Goal: Transaction & Acquisition: Purchase product/service

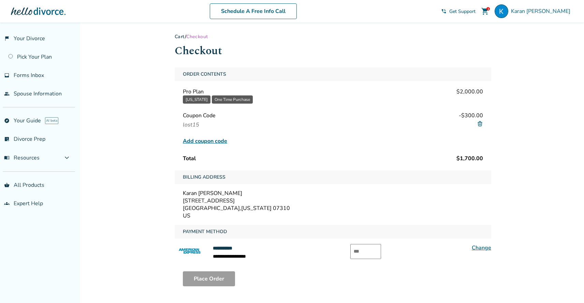
click at [375, 246] on input "text" at bounding box center [365, 251] width 31 height 15
type input "****"
click at [223, 275] on button "Place Order" at bounding box center [209, 278] width 52 height 15
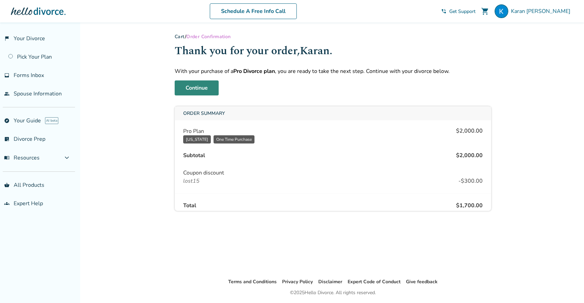
click at [208, 88] on link "Continue" at bounding box center [197, 87] width 44 height 15
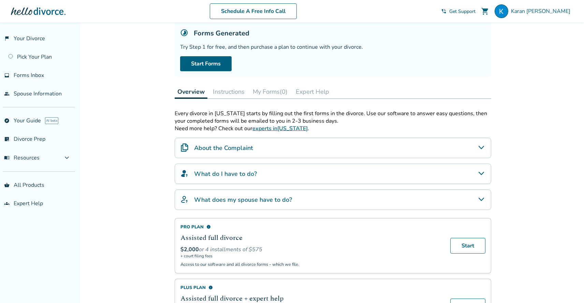
scroll to position [45, 0]
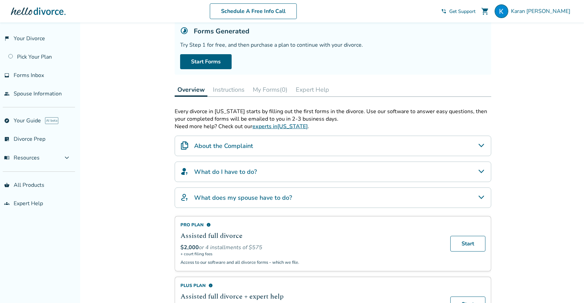
click at [264, 148] on div "About the Complaint" at bounding box center [333, 146] width 316 height 20
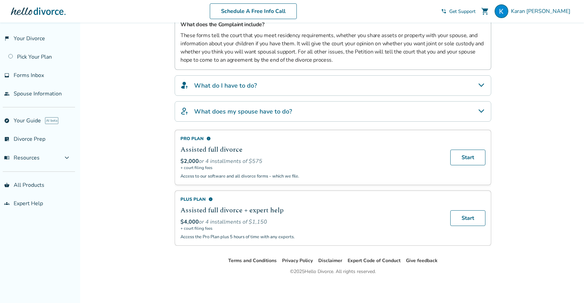
scroll to position [0, 0]
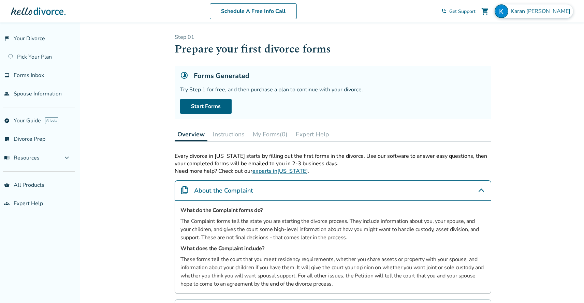
click at [508, 12] on img at bounding box center [501, 11] width 14 height 14
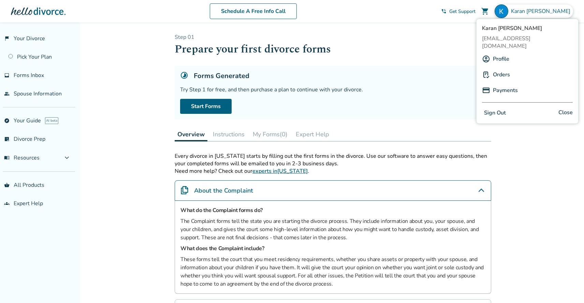
click at [501, 53] on link "Profile" at bounding box center [501, 59] width 16 height 13
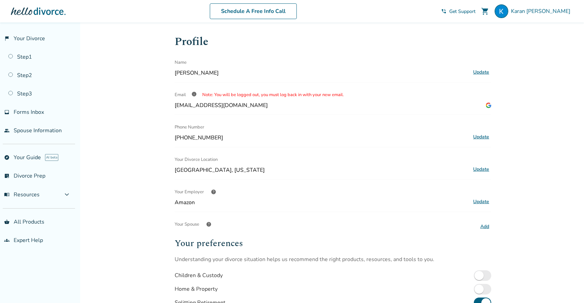
click at [58, 52] on link "Step 1" at bounding box center [37, 57] width 75 height 16
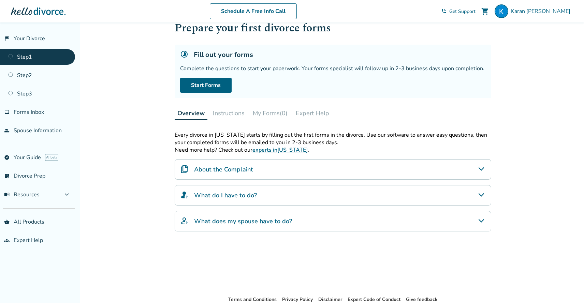
scroll to position [24, 0]
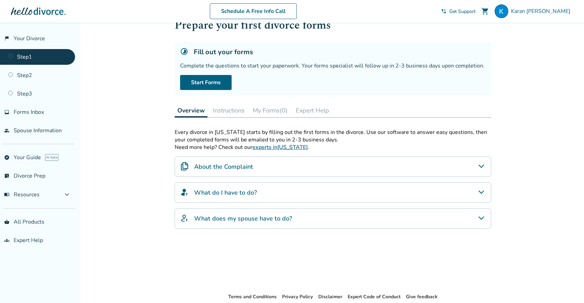
click at [219, 217] on h4 "What does my spouse have to do?" at bounding box center [243, 218] width 98 height 9
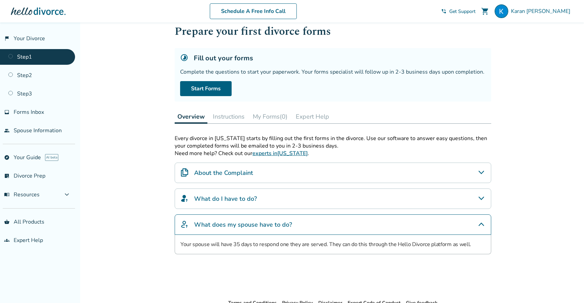
scroll to position [17, 0]
click at [265, 198] on div "What do I have to do?" at bounding box center [333, 199] width 316 height 20
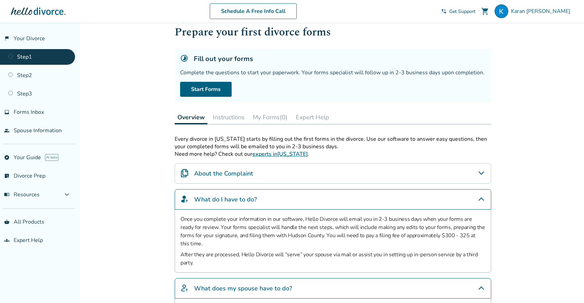
click at [256, 178] on div "About the Complaint" at bounding box center [333, 173] width 316 height 20
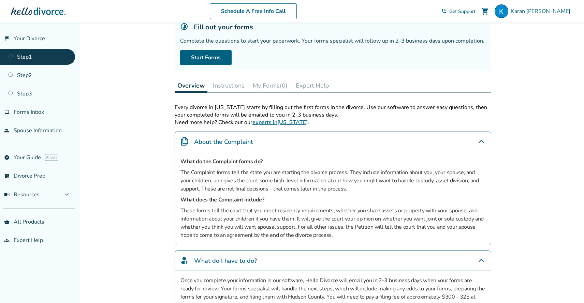
scroll to position [45, 0]
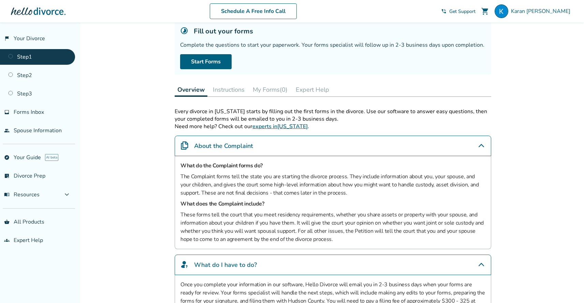
click at [229, 91] on button "Instructions" at bounding box center [228, 90] width 37 height 14
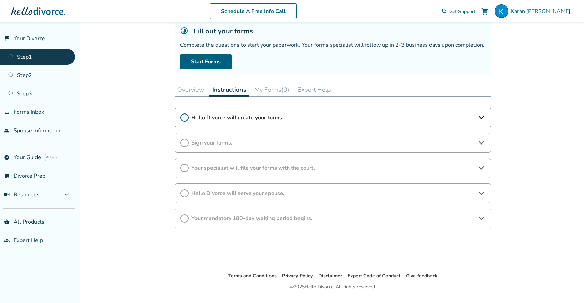
click at [191, 92] on button "Overview" at bounding box center [191, 90] width 32 height 14
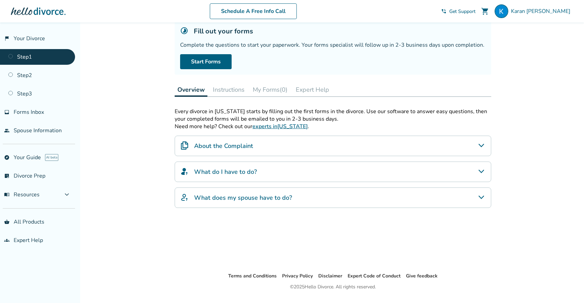
click at [240, 89] on button "Instructions" at bounding box center [228, 90] width 37 height 14
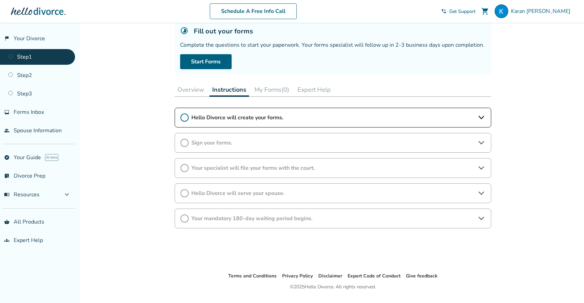
click at [333, 221] on span "Your mandatory 180-day waiting period begins." at bounding box center [332, 219] width 283 height 8
click at [194, 91] on button "Overview" at bounding box center [191, 90] width 32 height 14
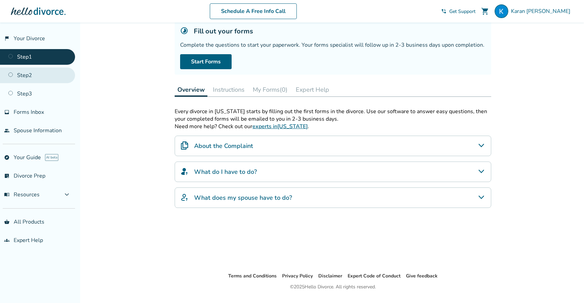
click at [46, 75] on link "Step 2" at bounding box center [37, 76] width 75 height 16
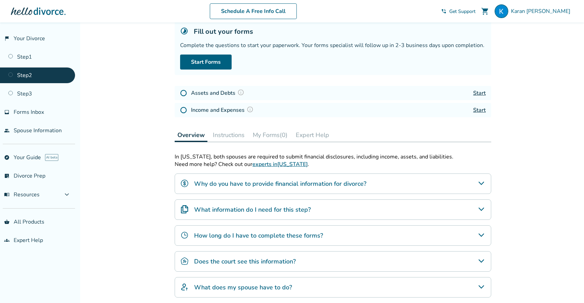
scroll to position [43, 0]
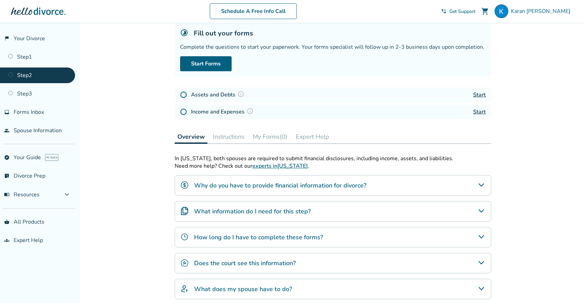
click at [238, 94] on img at bounding box center [240, 94] width 7 height 7
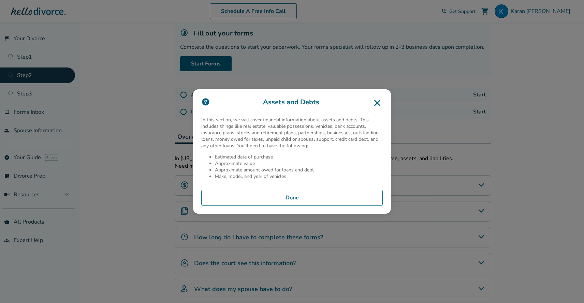
click at [376, 104] on icon at bounding box center [377, 103] width 6 height 6
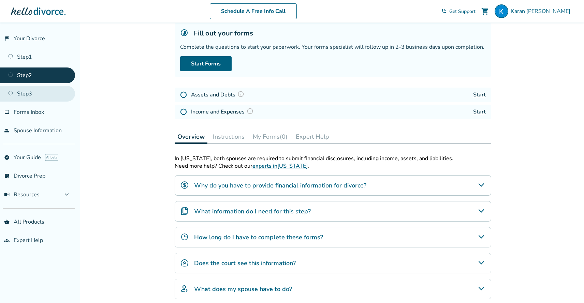
click at [56, 97] on link "Step 3" at bounding box center [37, 94] width 75 height 16
